Goal: Information Seeking & Learning: Learn about a topic

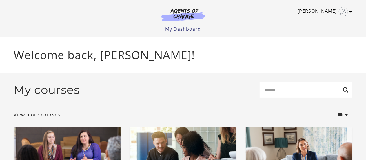
click at [349, 11] on icon "Toggle menu" at bounding box center [350, 11] width 3 height 5
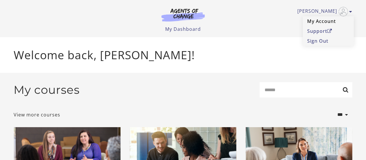
click at [316, 21] on link "My Account" at bounding box center [328, 21] width 51 height 10
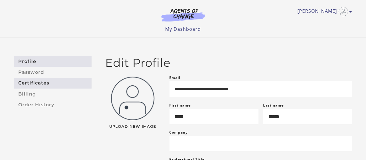
click at [36, 82] on link "Certificates" at bounding box center [53, 83] width 78 height 11
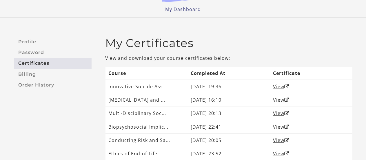
scroll to position [29, 0]
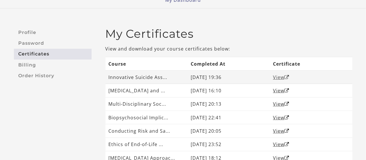
click at [274, 76] on link "View" at bounding box center [281, 77] width 16 height 6
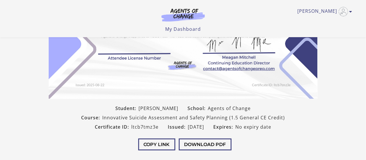
scroll to position [116, 0]
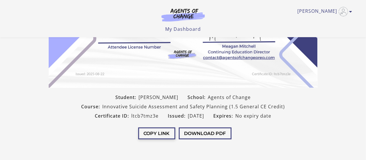
click at [153, 132] on button "Copy Link" at bounding box center [156, 133] width 37 height 12
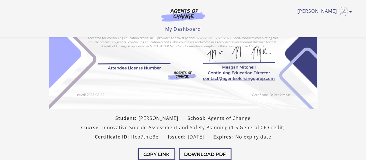
scroll to position [58, 0]
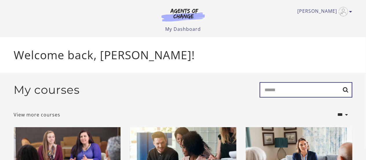
click at [302, 93] on input "Search" at bounding box center [305, 89] width 93 height 15
type input "**********"
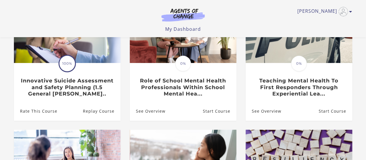
scroll to position [99, 0]
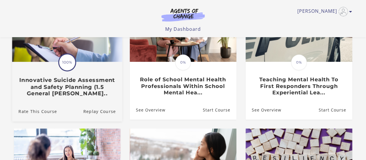
click at [83, 87] on h3 "Innovative Suicide Assessment and Safety Planning (1.5 General [PERSON_NAME].." at bounding box center [66, 86] width 97 height 20
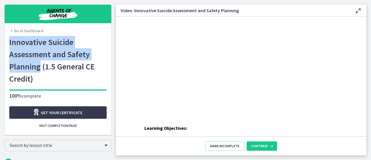
drag, startPoint x: 38, startPoint y: 68, endPoint x: 6, endPoint y: 44, distance: 40.5
click at [6, 44] on div "Go to Dashboard Innovative Suicide Assessment and Safety Planning (1.5 General …" at bounding box center [58, 85] width 107 height 99
copy h1 "Innovative Suicide Assessment and Safety Planning"
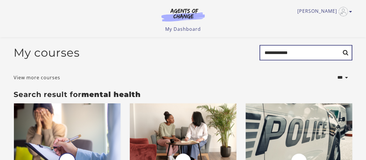
click at [281, 54] on input "**********" at bounding box center [305, 52] width 93 height 15
click at [270, 58] on input "Search" at bounding box center [305, 52] width 93 height 15
click at [277, 51] on input "Search" at bounding box center [305, 52] width 93 height 15
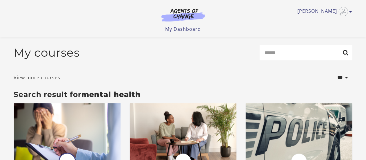
click at [42, 77] on link "View more courses" at bounding box center [37, 77] width 47 height 7
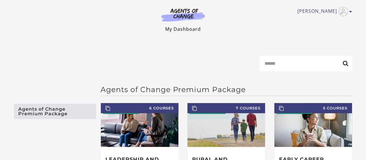
click at [173, 28] on link "My Dashboard" at bounding box center [183, 29] width 36 height 6
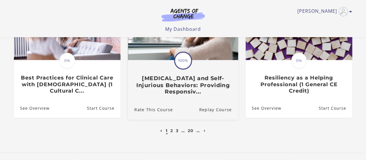
scroll to position [247, 0]
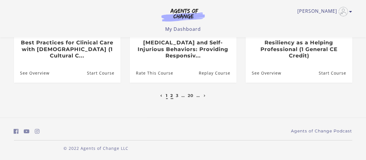
click at [172, 95] on link "2" at bounding box center [172, 95] width 3 height 5
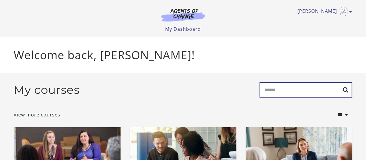
click at [292, 89] on input "Search" at bounding box center [305, 89] width 93 height 15
type input "***"
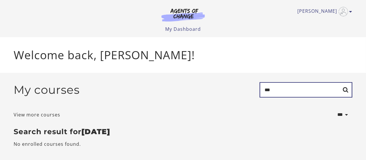
click at [273, 92] on input "***" at bounding box center [305, 89] width 93 height 15
drag, startPoint x: 273, startPoint y: 92, endPoint x: 270, endPoint y: 90, distance: 3.5
click at [270, 90] on input "***" at bounding box center [305, 89] width 93 height 15
type input "********"
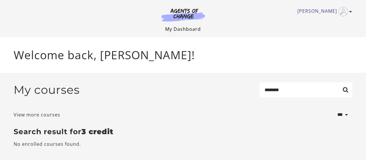
click at [188, 30] on link "My Dashboard" at bounding box center [183, 29] width 36 height 6
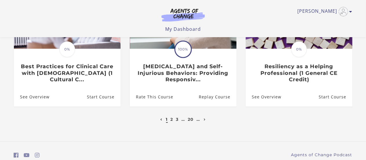
scroll to position [232, 0]
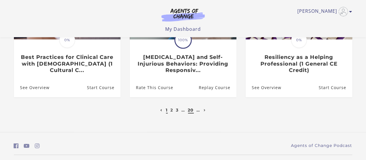
click at [191, 112] on link "20" at bounding box center [191, 109] width 6 height 5
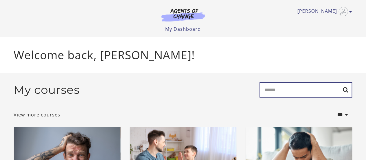
click at [290, 89] on input "Search" at bounding box center [305, 89] width 93 height 15
type input "*****"
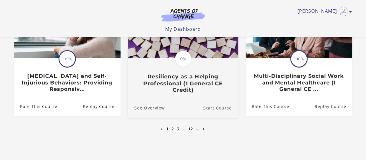
scroll to position [232, 0]
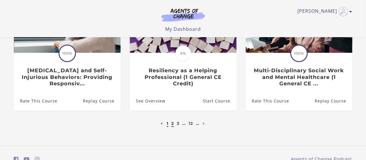
click at [173, 124] on link "2" at bounding box center [172, 122] width 3 height 5
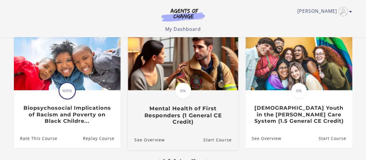
scroll to position [203, 0]
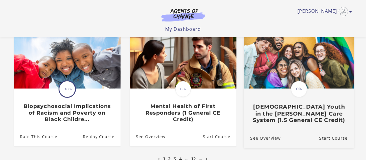
click at [307, 103] on h3 "LGBTQ+ Youth in the Foster Care System (1.5 General CE Credit)" at bounding box center [298, 113] width 97 height 20
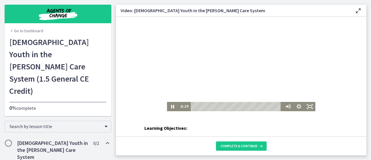
click at [219, 54] on div at bounding box center [241, 64] width 148 height 94
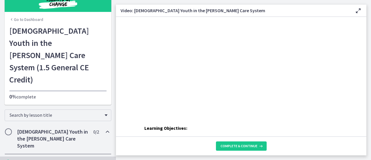
scroll to position [29, 0]
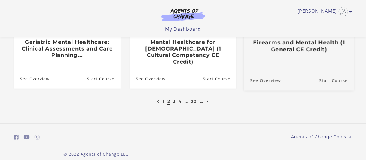
scroll to position [247, 0]
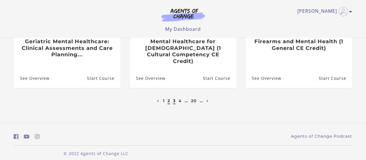
click at [174, 98] on link "3" at bounding box center [174, 100] width 3 height 5
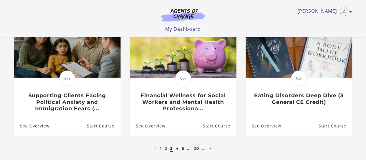
scroll to position [203, 0]
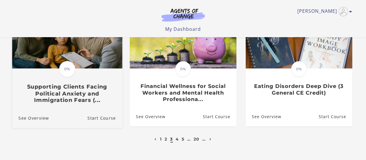
click at [68, 102] on h3 "Supporting Clients Facing Political Anxiety and Immigration Fears (..." at bounding box center [66, 93] width 97 height 20
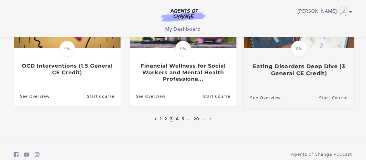
scroll to position [232, 0]
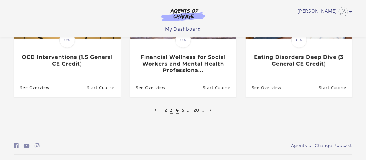
click at [178, 112] on link "4" at bounding box center [177, 109] width 3 height 5
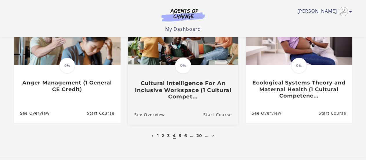
scroll to position [232, 0]
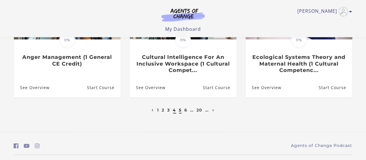
click at [181, 112] on link "5" at bounding box center [180, 109] width 3 height 5
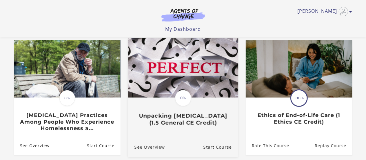
scroll to position [232, 0]
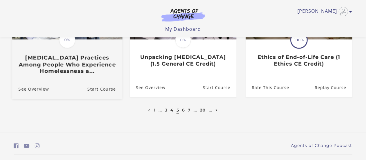
click at [39, 75] on h3 "[MEDICAL_DATA] Practices Among People Who Experience Homelessness a..." at bounding box center [66, 64] width 97 height 20
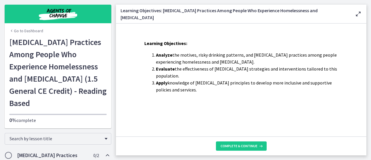
click at [21, 30] on link "Go to Dashboard" at bounding box center [26, 31] width 34 height 6
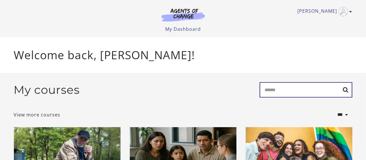
click at [294, 89] on input "Search" at bounding box center [305, 89] width 93 height 15
type input "*****"
click at [346, 90] on input "*****" at bounding box center [305, 89] width 93 height 15
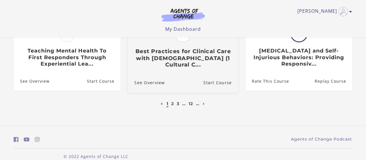
scroll to position [261, 0]
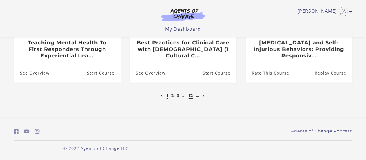
click at [189, 96] on link "12" at bounding box center [190, 95] width 4 height 5
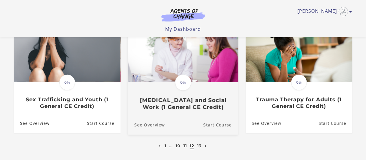
scroll to position [232, 0]
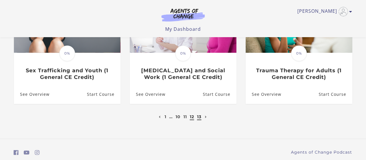
click at [201, 116] on link "13" at bounding box center [199, 116] width 4 height 5
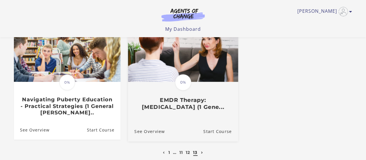
scroll to position [232, 0]
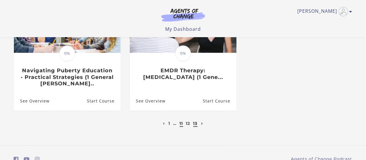
click at [181, 125] on link "11" at bounding box center [181, 122] width 3 height 5
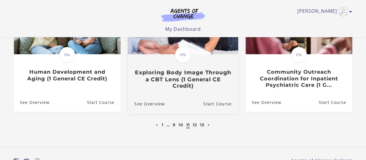
scroll to position [232, 0]
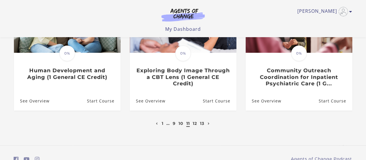
click at [187, 125] on link "11" at bounding box center [187, 122] width 3 height 5
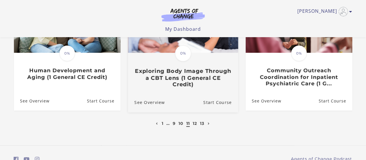
scroll to position [261, 0]
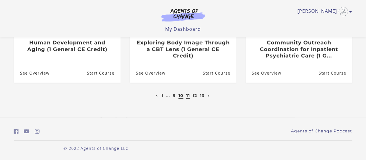
click at [178, 96] on link "10" at bounding box center [180, 95] width 5 height 5
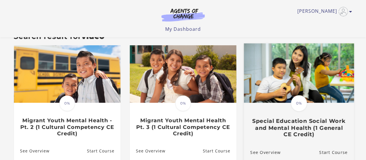
scroll to position [87, 0]
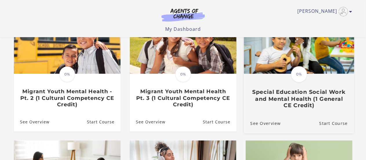
click at [291, 109] on h3 "Special Education Social Work and Mental Health (1 General CE Credit)" at bounding box center [298, 98] width 97 height 20
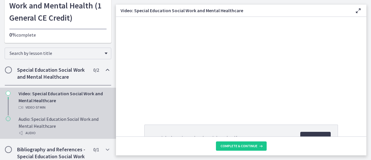
scroll to position [58, 0]
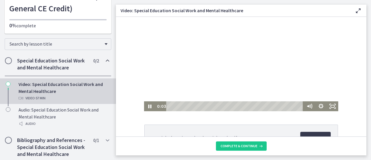
drag, startPoint x: 230, startPoint y: 61, endPoint x: 203, endPoint y: 35, distance: 36.7
click at [230, 61] on div at bounding box center [241, 64] width 194 height 94
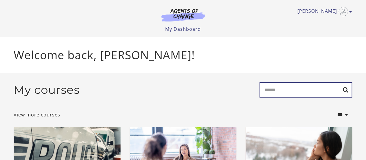
click at [280, 92] on input "Search" at bounding box center [305, 89] width 93 height 15
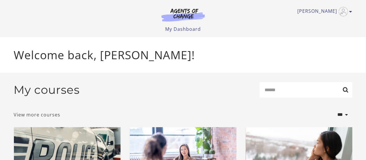
click at [42, 116] on link "View more courses" at bounding box center [37, 114] width 47 height 7
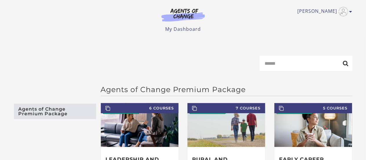
click at [175, 32] on li "My Dashboard" at bounding box center [183, 28] width 36 height 7
click at [177, 29] on link "My Dashboard" at bounding box center [183, 29] width 36 height 6
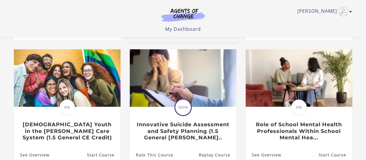
scroll to position [174, 0]
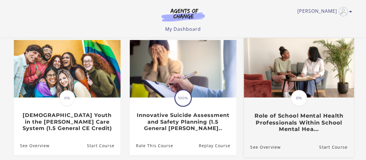
click at [313, 121] on h3 "Role of School Mental Health Professionals Within School Mental Hea..." at bounding box center [298, 122] width 97 height 20
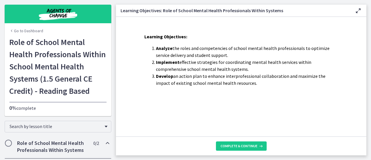
click at [19, 29] on link "Go to Dashboard" at bounding box center [26, 31] width 34 height 6
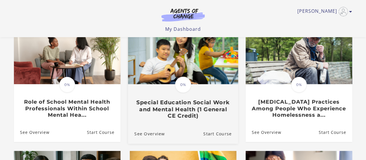
scroll to position [58, 0]
